Goal: Find specific page/section: Find specific page/section

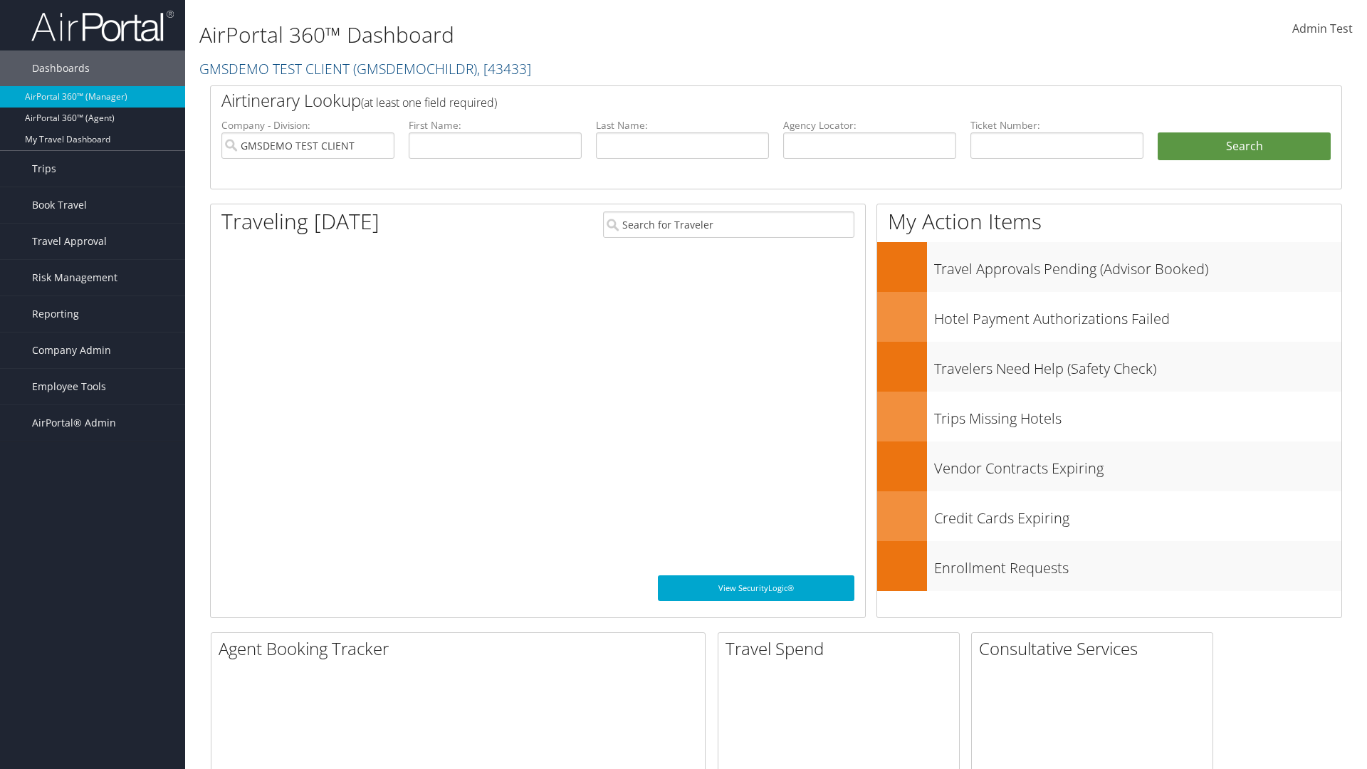
click at [93, 350] on span "Company Admin" at bounding box center [71, 350] width 79 height 36
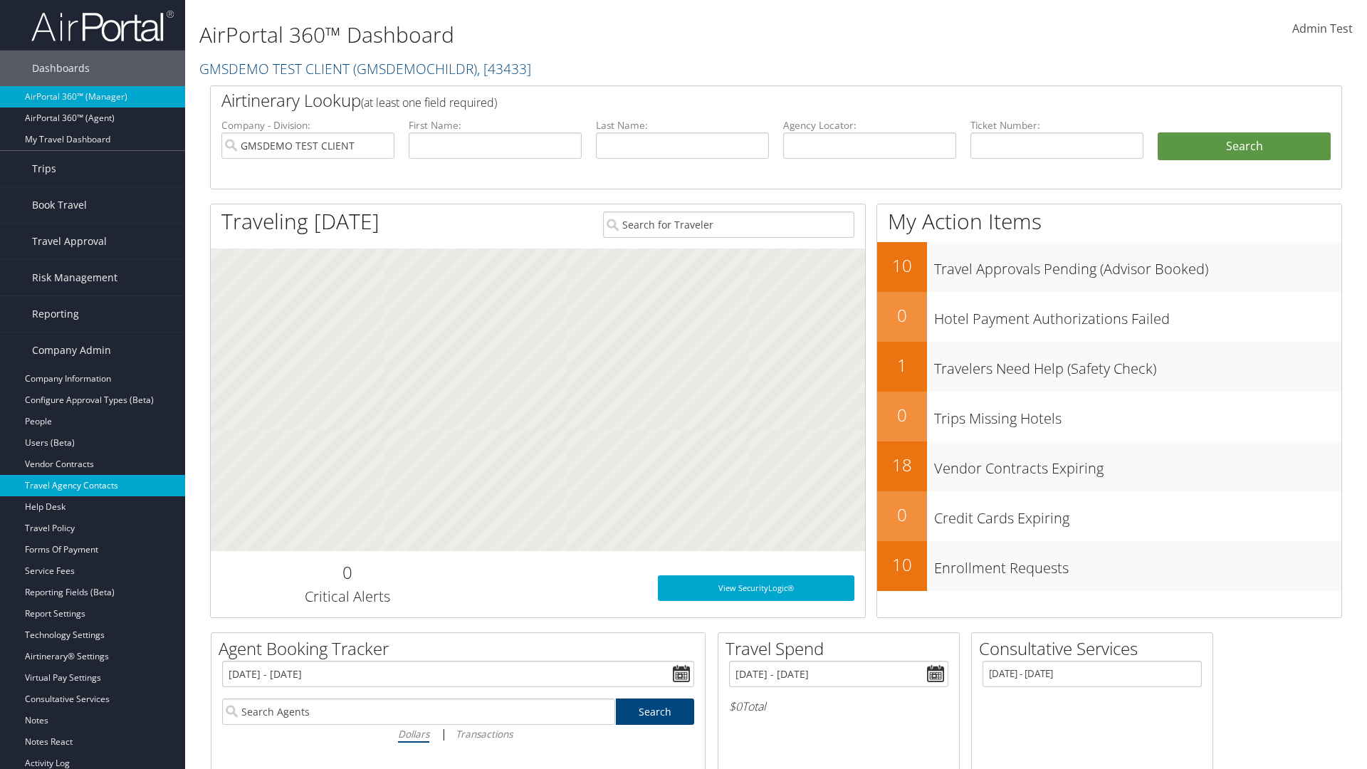
click at [93, 485] on link "Travel Agency Contacts" at bounding box center [92, 485] width 185 height 21
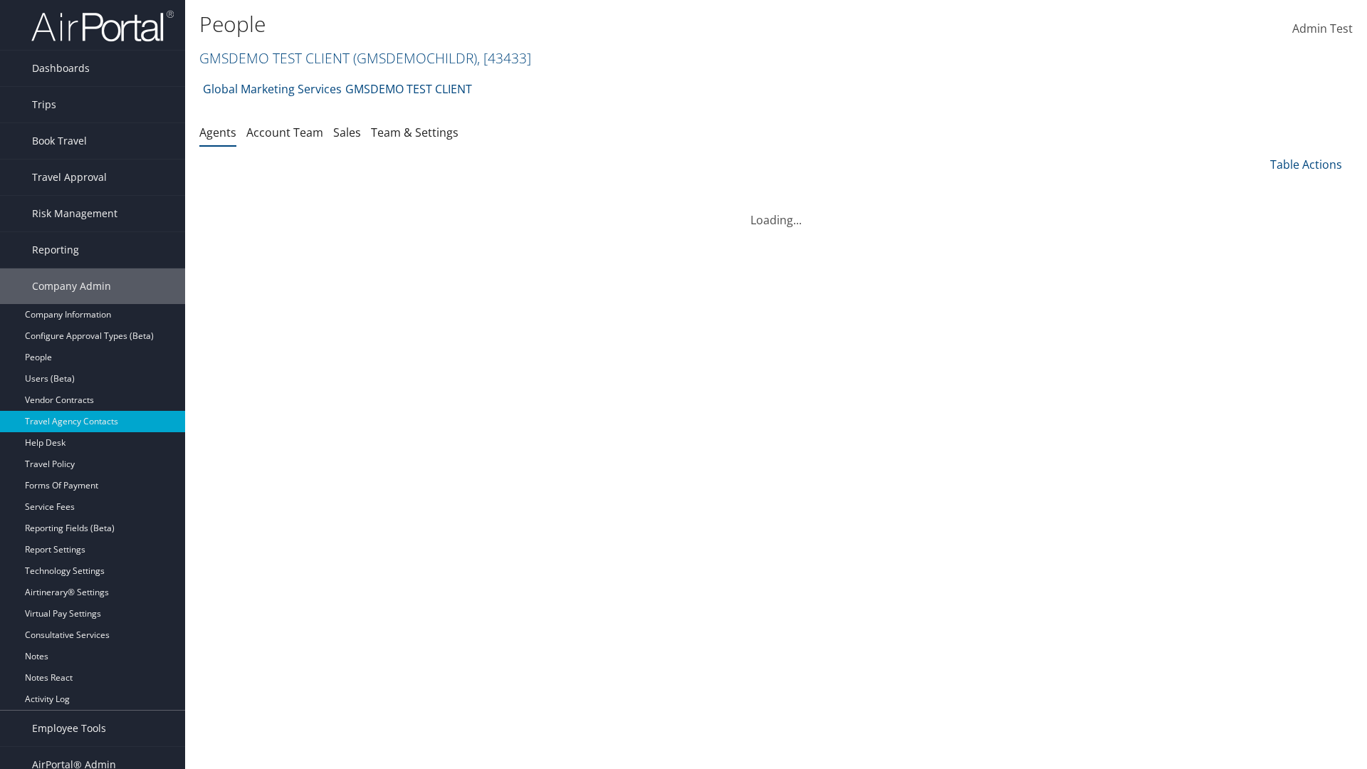
click at [414, 132] on link "Team & Settings" at bounding box center [415, 133] width 88 height 16
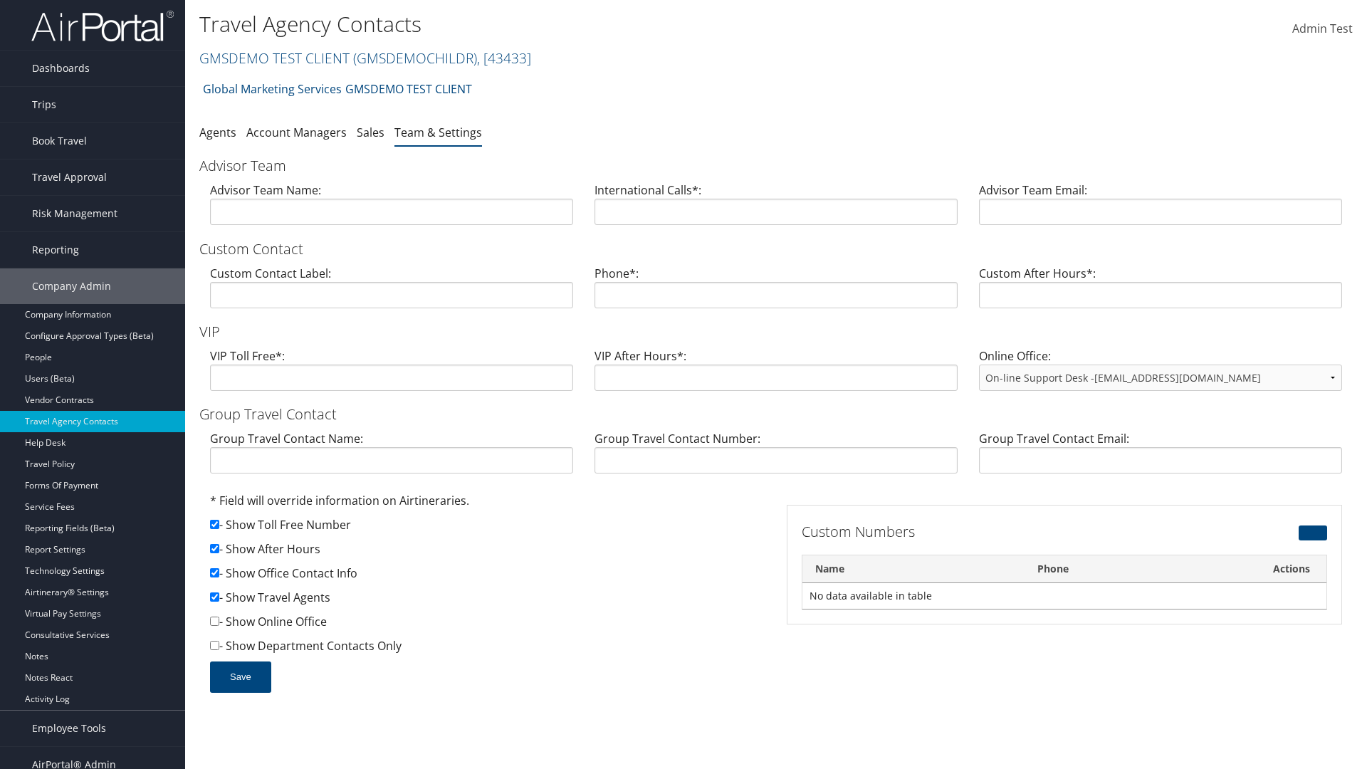
click at [273, 58] on link "GMSDEMO TEST CLIENT ( GMSDEMOCHILDR ) , [ 43433 ]" at bounding box center [365, 57] width 332 height 19
click at [0, 0] on input "search" at bounding box center [0, 0] width 0 height 0
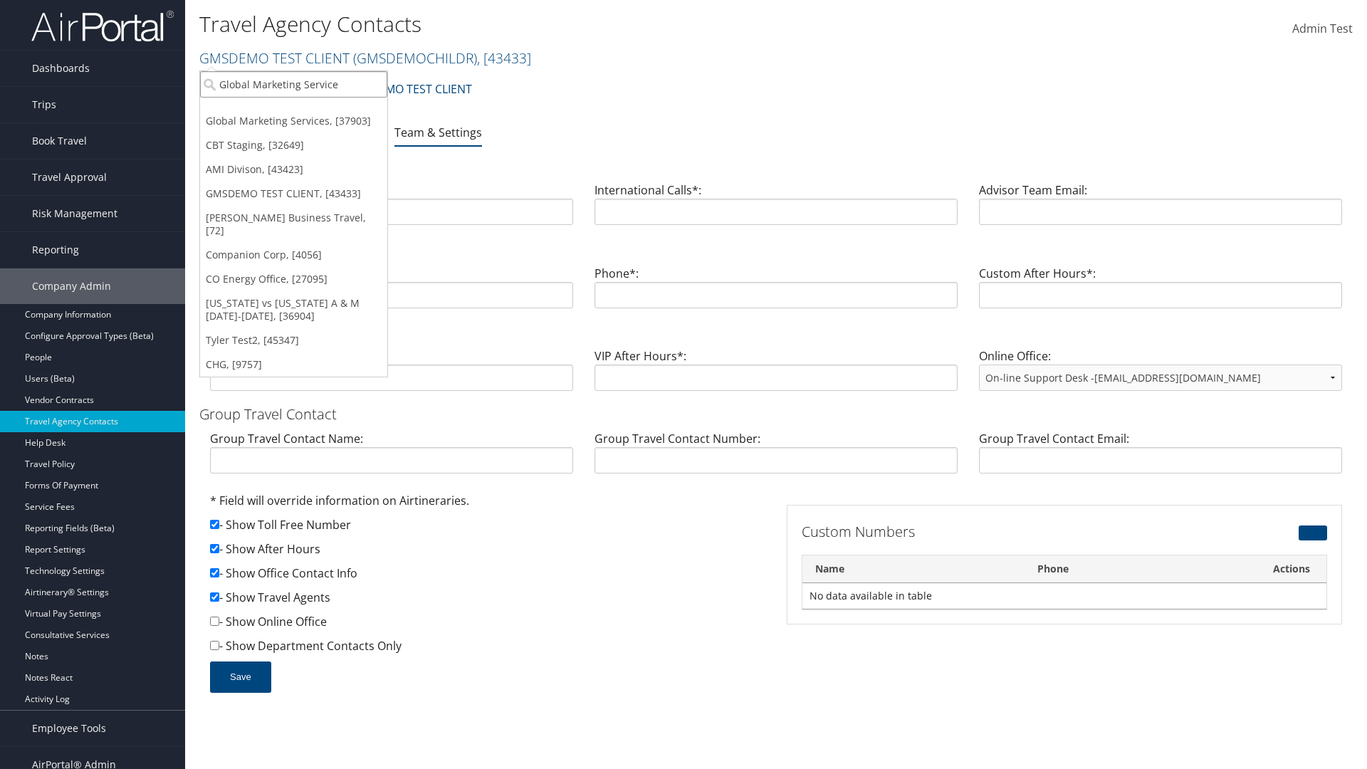
type input "Global Marketing Services"
click at [307, 110] on div "Global Marketing Services (301946), [37903]" at bounding box center [306, 110] width 229 height 13
